Goal: Transaction & Acquisition: Purchase product/service

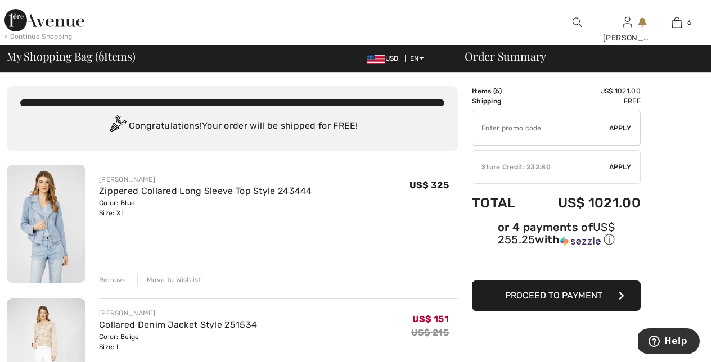
click at [109, 278] on div "Remove" at bounding box center [113, 280] width 28 height 10
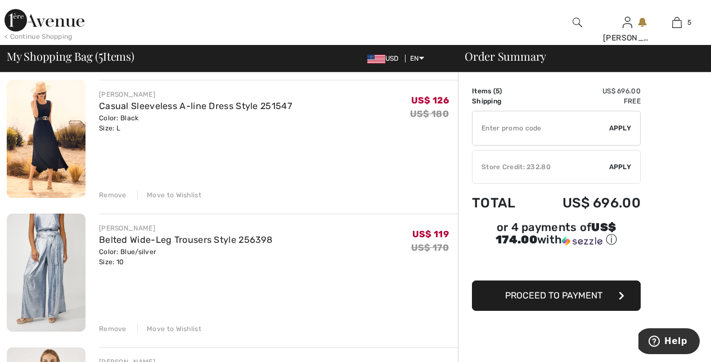
scroll to position [224, 0]
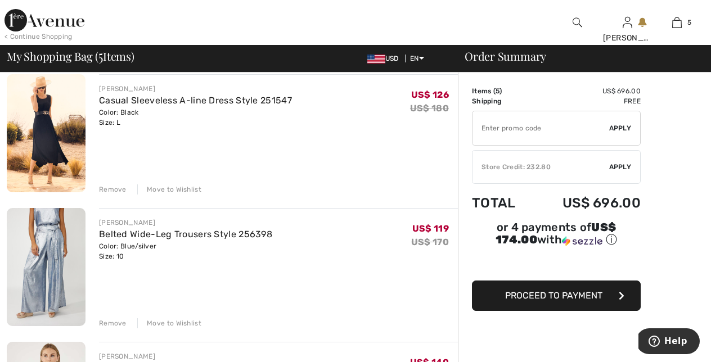
click at [111, 323] on div "Remove" at bounding box center [113, 323] width 28 height 10
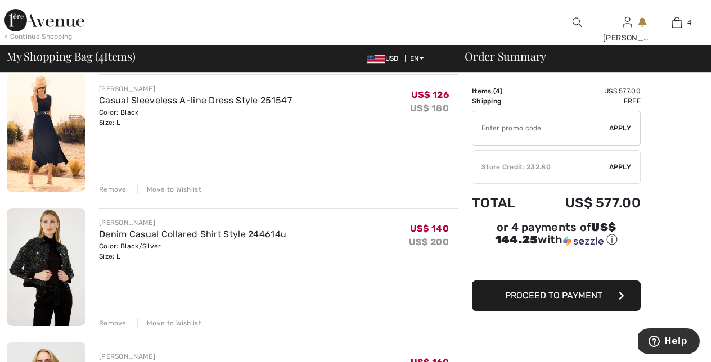
click at [108, 325] on div "Remove" at bounding box center [113, 323] width 28 height 10
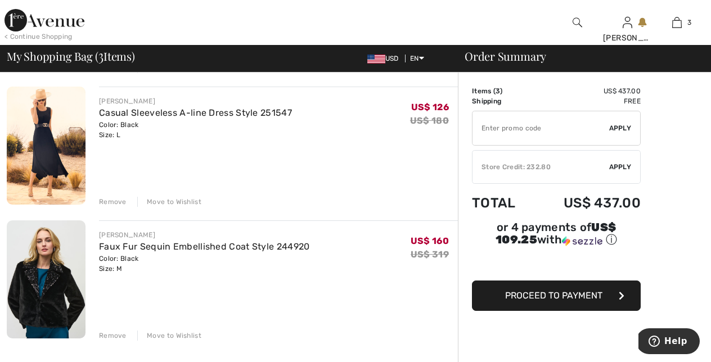
scroll to position [213, 0]
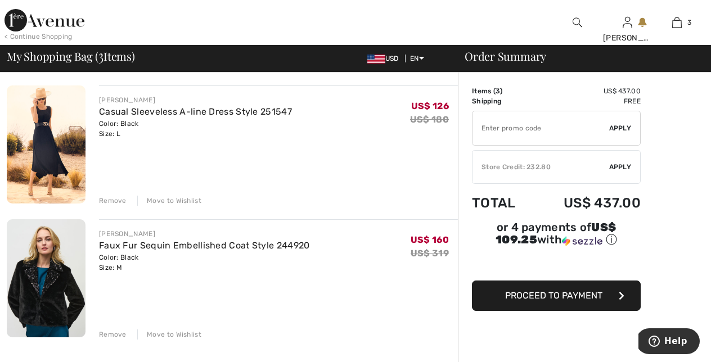
click at [106, 335] on div "Remove" at bounding box center [113, 335] width 28 height 10
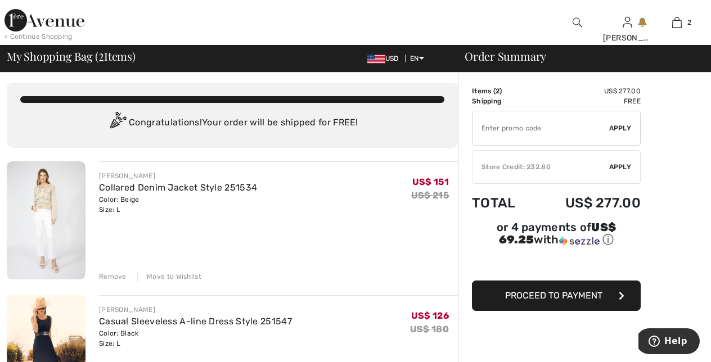
scroll to position [0, 0]
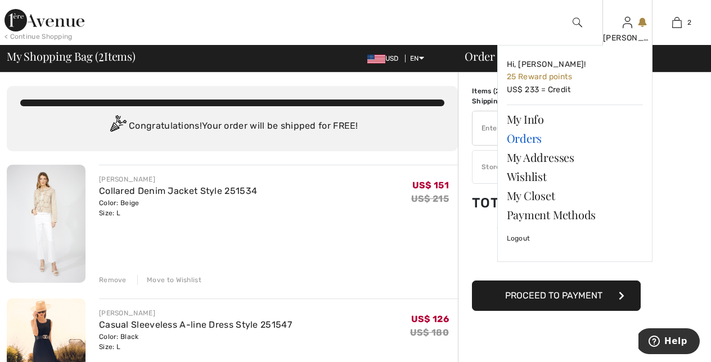
click at [534, 138] on link "Orders" at bounding box center [575, 138] width 136 height 19
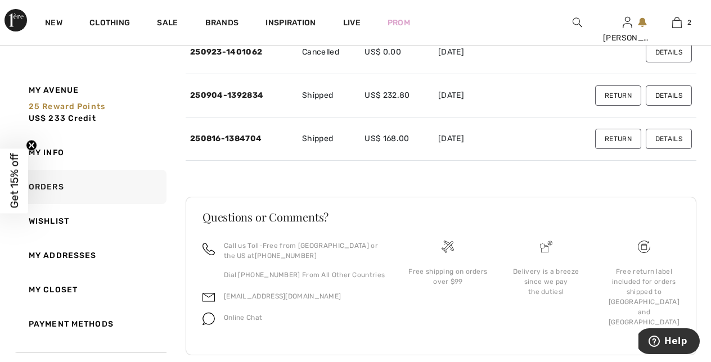
scroll to position [216, 0]
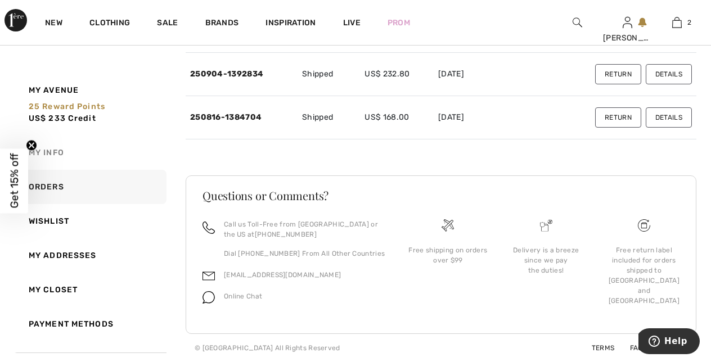
click at [52, 154] on link "My Info" at bounding box center [91, 153] width 152 height 34
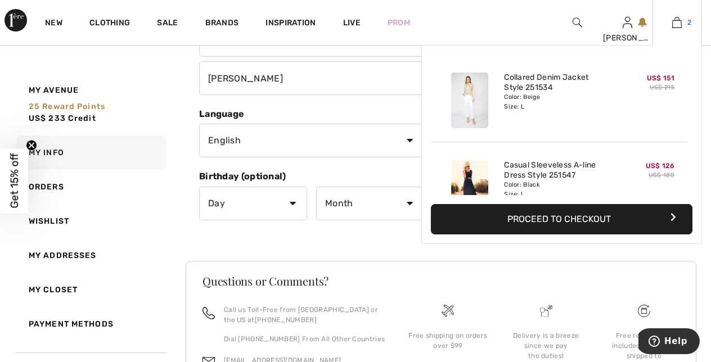
click at [680, 23] on img at bounding box center [677, 23] width 10 height 14
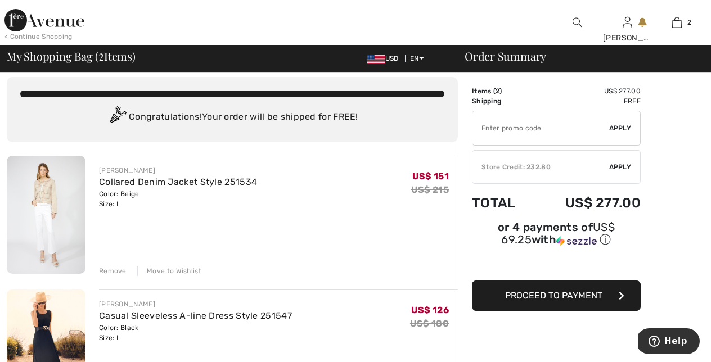
scroll to position [7, 0]
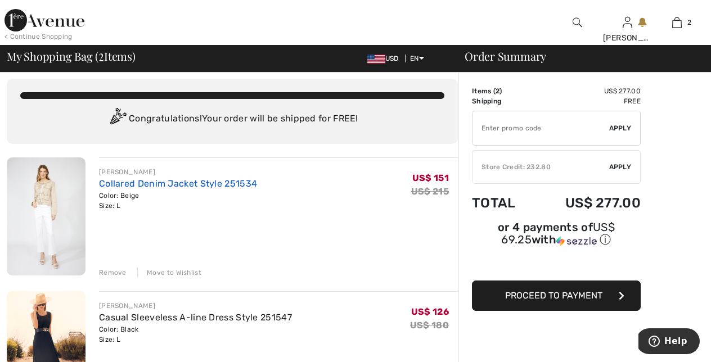
click at [181, 183] on link "Collared Denim Jacket Style 251534" at bounding box center [178, 183] width 158 height 11
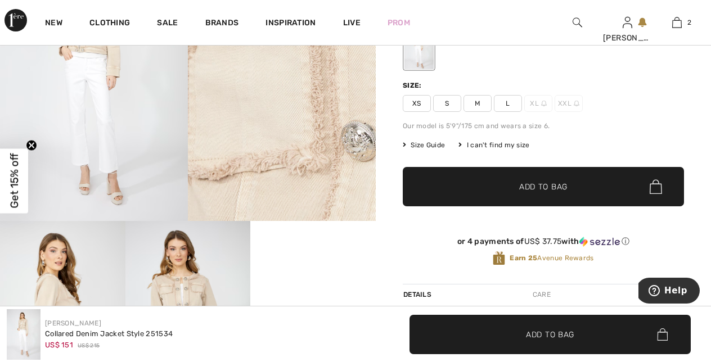
scroll to position [171, 0]
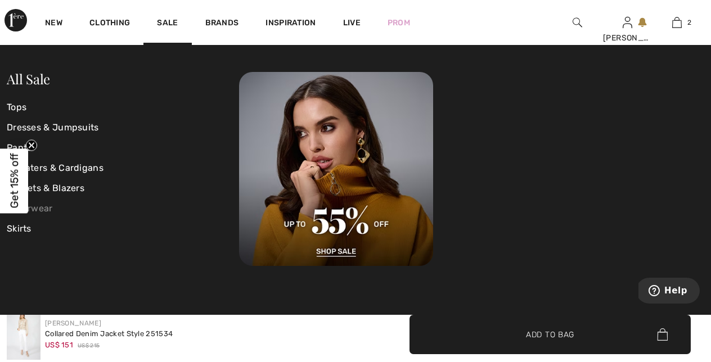
click at [45, 211] on link "Outerwear" at bounding box center [123, 209] width 232 height 20
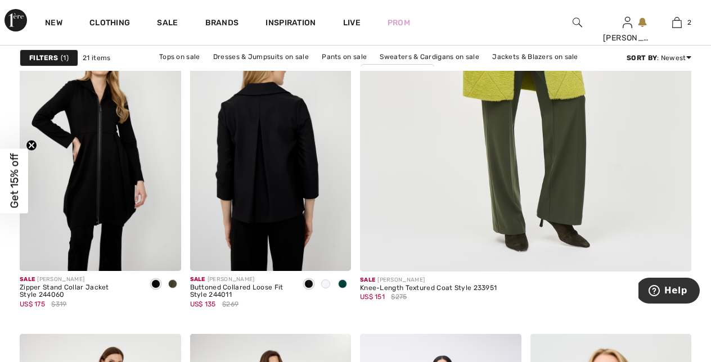
scroll to position [484, 0]
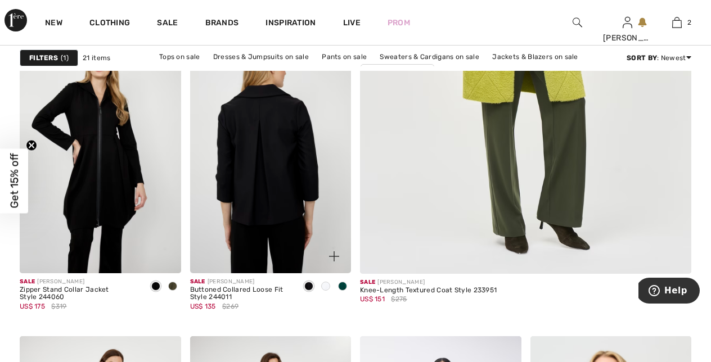
click at [269, 198] on img at bounding box center [270, 153] width 161 height 242
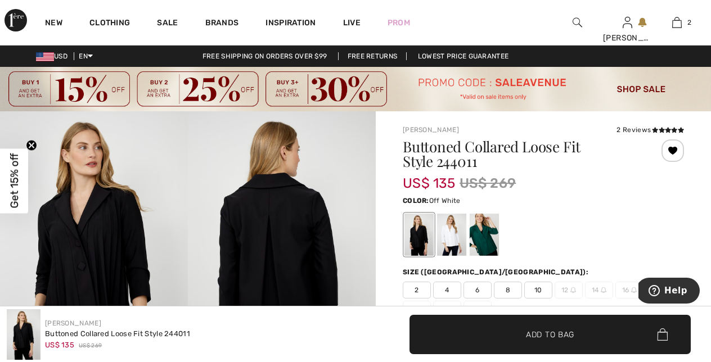
click at [453, 235] on div at bounding box center [451, 235] width 29 height 42
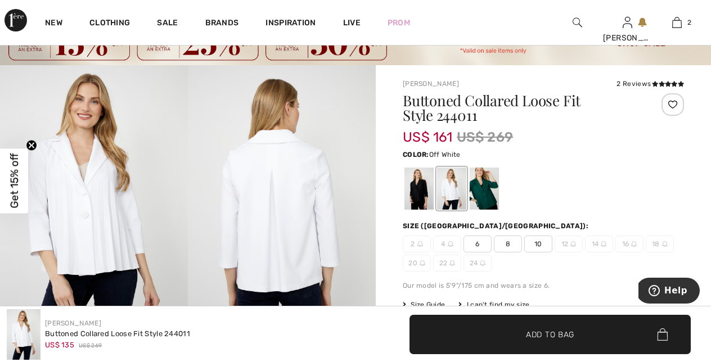
scroll to position [58, 0]
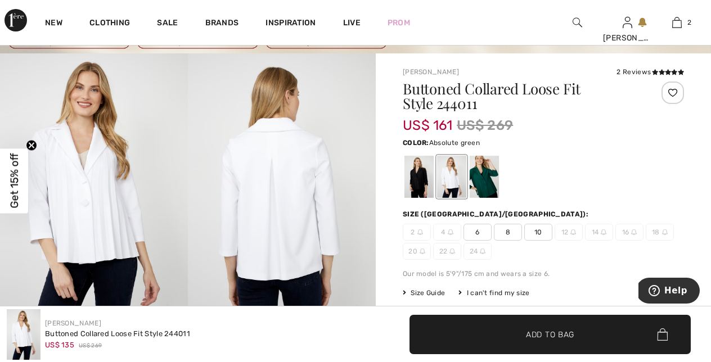
click at [491, 172] on div at bounding box center [484, 177] width 29 height 42
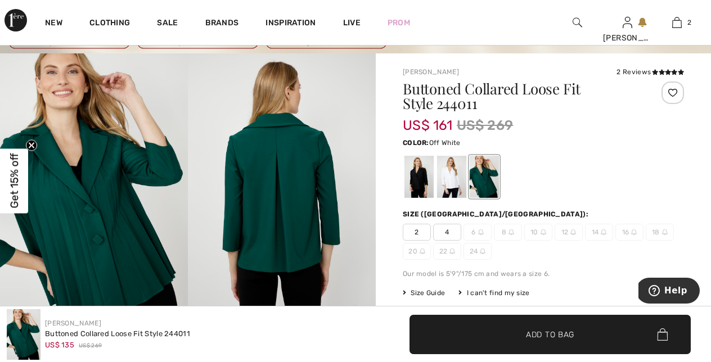
click at [450, 169] on div at bounding box center [451, 177] width 29 height 42
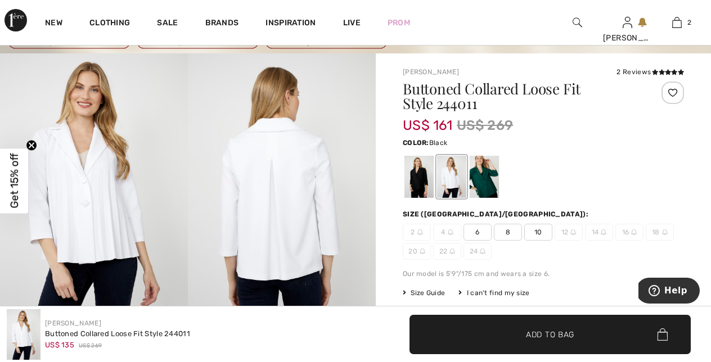
click at [415, 173] on div at bounding box center [418, 177] width 29 height 42
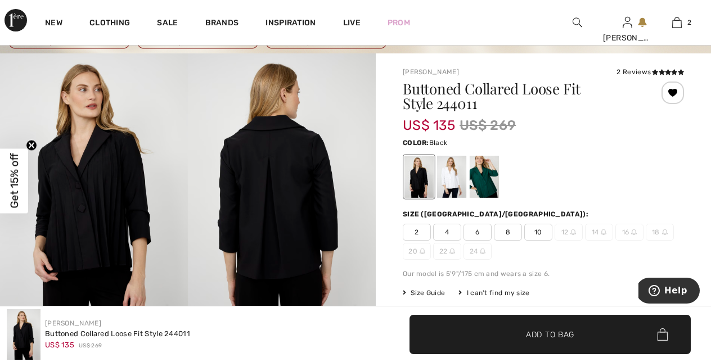
click at [543, 232] on span "10" at bounding box center [538, 232] width 28 height 17
click at [531, 333] on span "Add to Bag" at bounding box center [550, 335] width 48 height 12
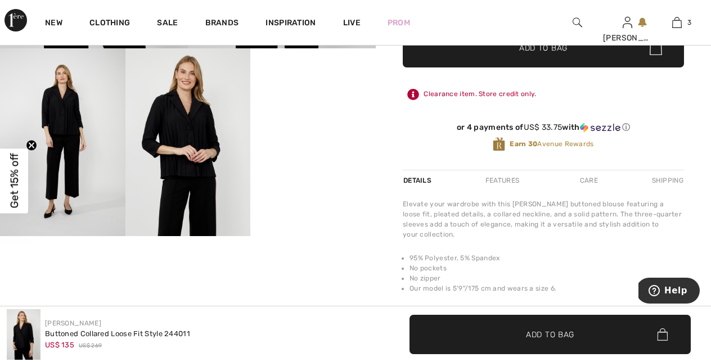
scroll to position [345, 0]
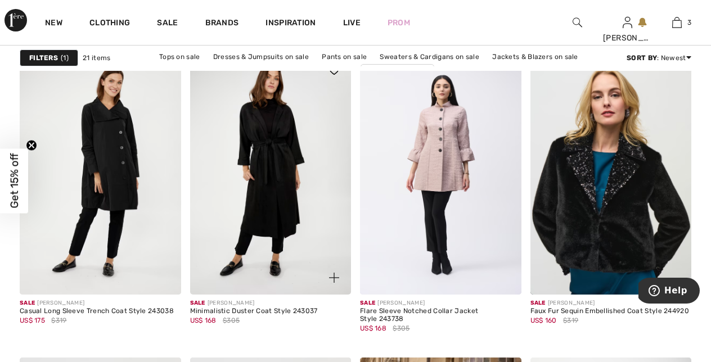
scroll to position [770, 0]
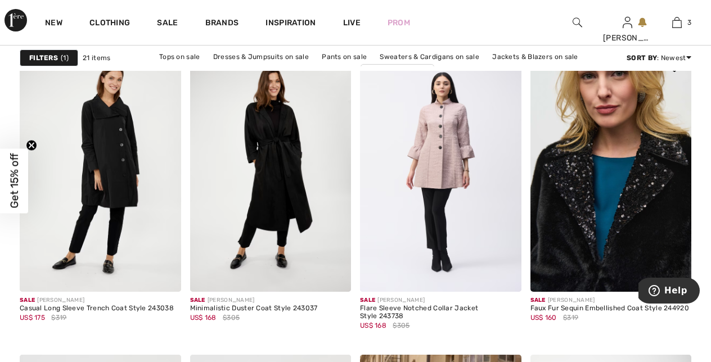
click at [613, 199] on img at bounding box center [610, 172] width 161 height 242
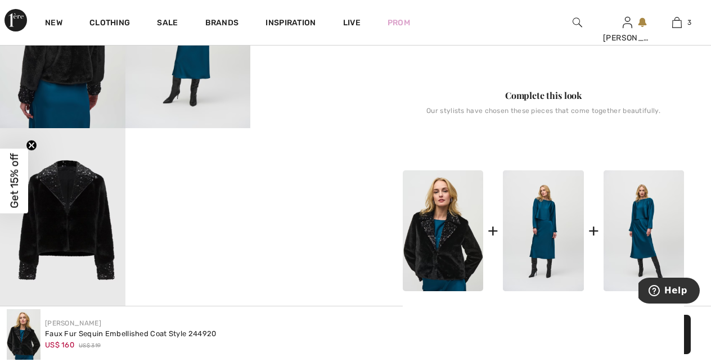
scroll to position [414, 0]
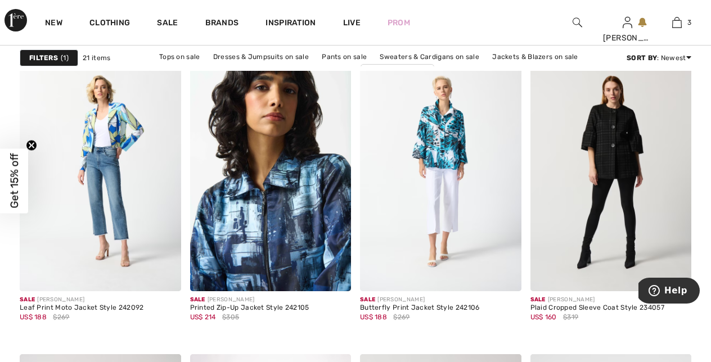
scroll to position [1523, 0]
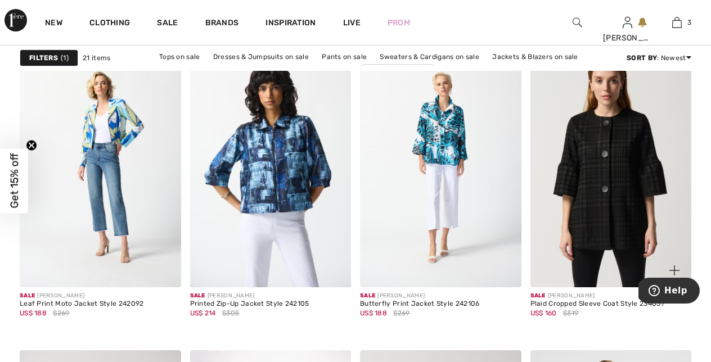
click at [613, 154] on img at bounding box center [610, 167] width 161 height 242
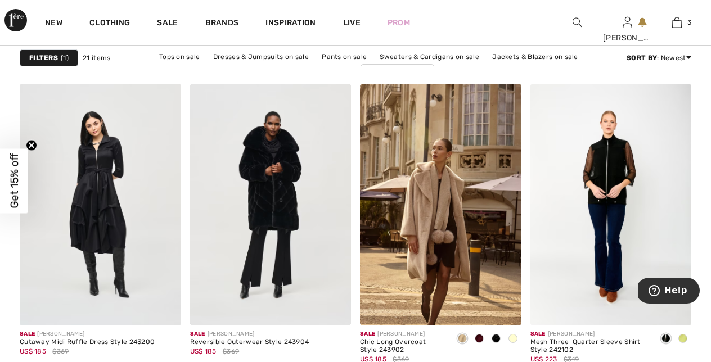
scroll to position [1033, 0]
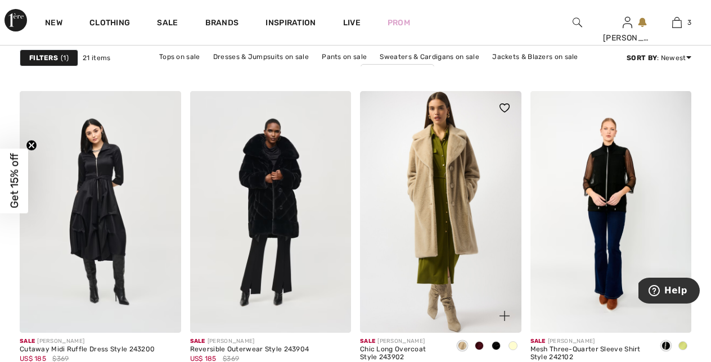
click at [462, 182] on img at bounding box center [440, 212] width 161 height 242
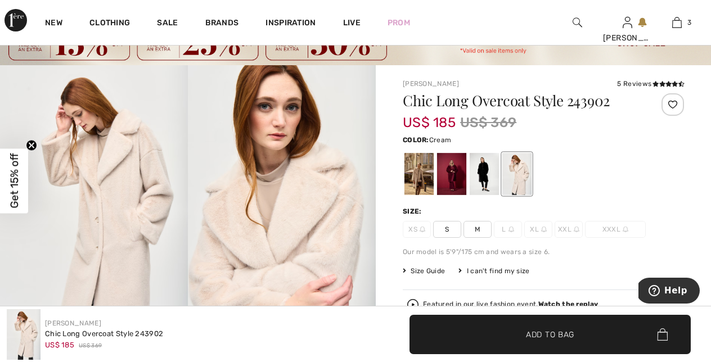
scroll to position [50, 0]
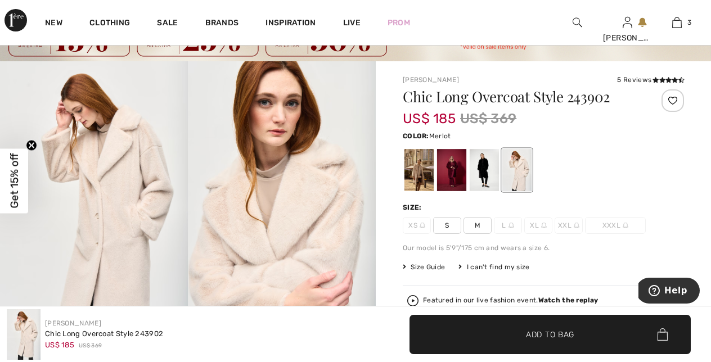
click at [452, 154] on div at bounding box center [451, 170] width 29 height 42
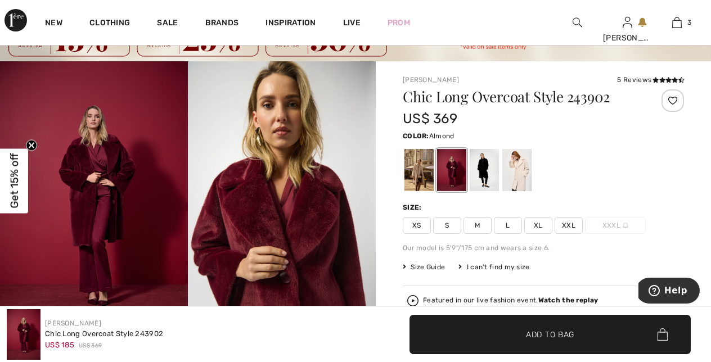
click at [421, 173] on div at bounding box center [418, 170] width 29 height 42
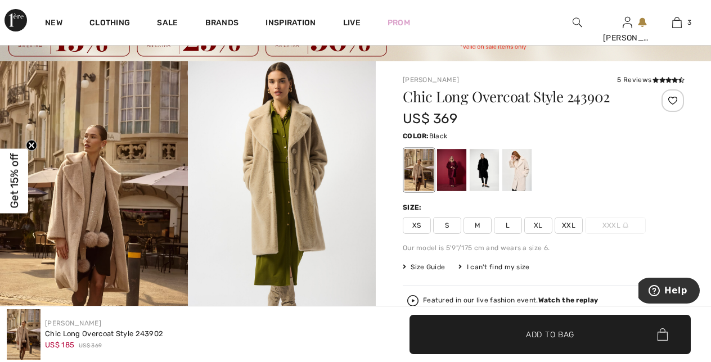
click at [492, 155] on div at bounding box center [484, 170] width 29 height 42
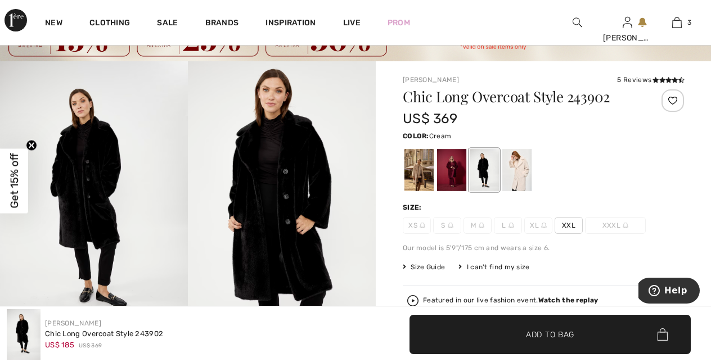
click at [523, 158] on div at bounding box center [516, 170] width 29 height 42
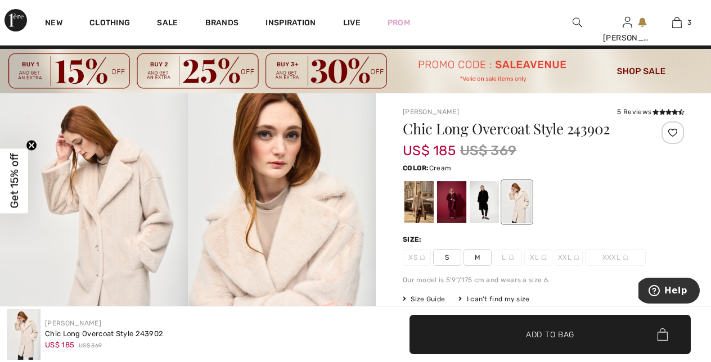
scroll to position [0, 0]
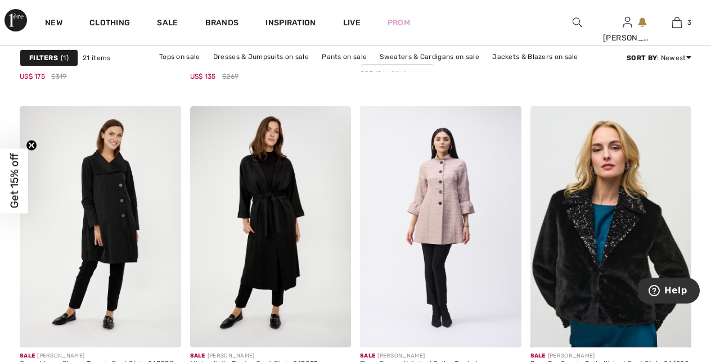
scroll to position [716, 0]
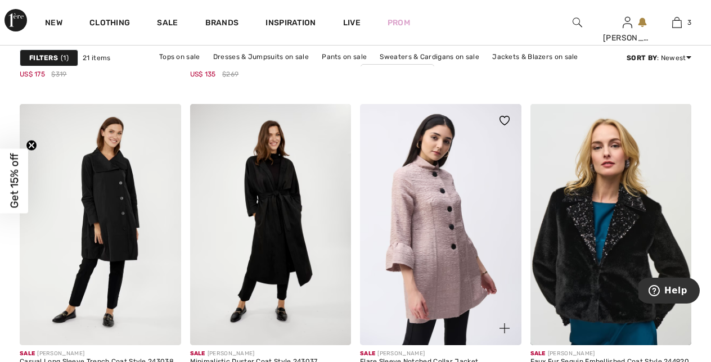
click at [444, 210] on img at bounding box center [440, 225] width 161 height 242
